Goal: Information Seeking & Learning: Learn about a topic

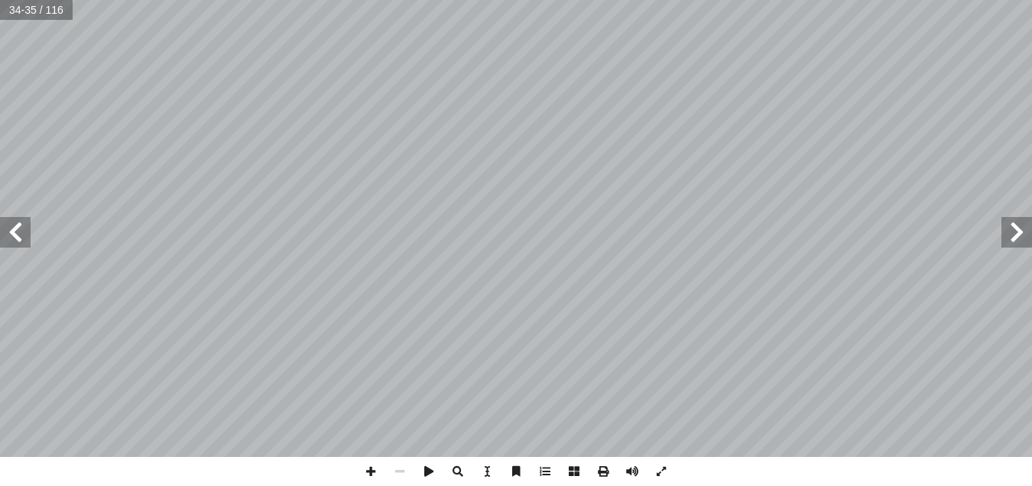
click at [1013, 229] on span at bounding box center [1017, 232] width 31 height 31
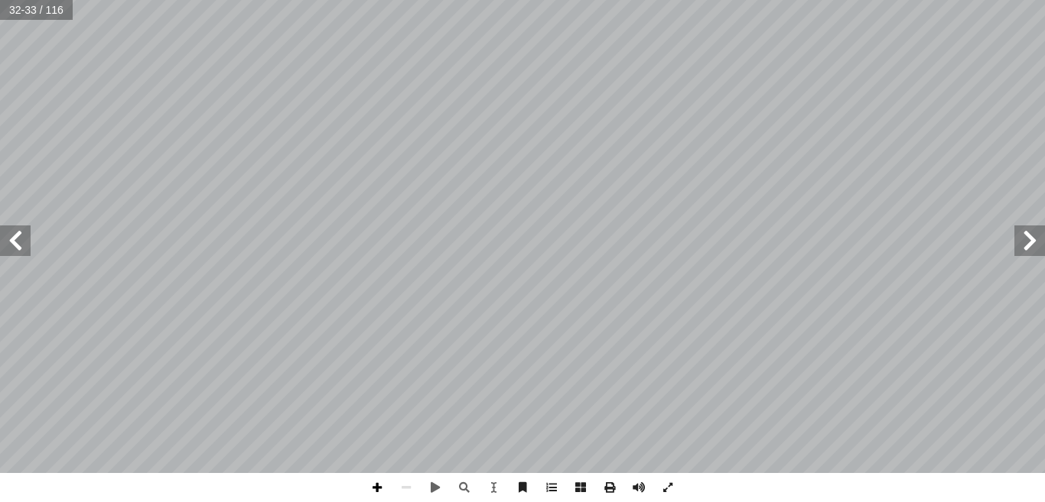
click at [373, 486] on span at bounding box center [376, 487] width 29 height 29
click at [376, 486] on span at bounding box center [376, 487] width 29 height 29
